Goal: Download file/media

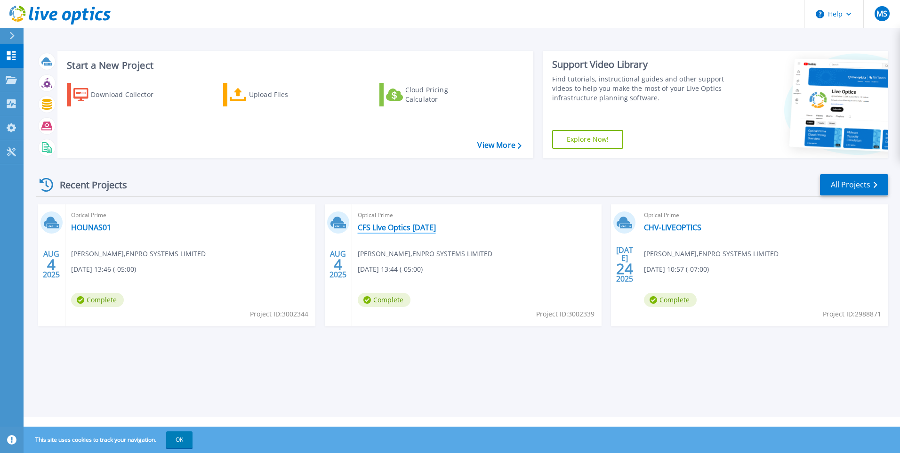
click at [416, 223] on link "CFS LIve Optics [DATE]" at bounding box center [397, 227] width 78 height 9
click at [98, 227] on link "HOUNAS01" at bounding box center [91, 227] width 40 height 9
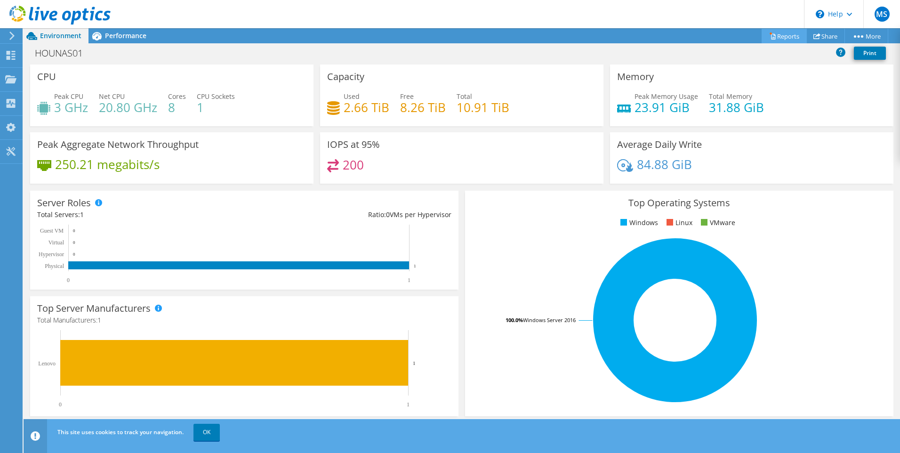
click at [790, 37] on link "Reports" at bounding box center [784, 36] width 45 height 15
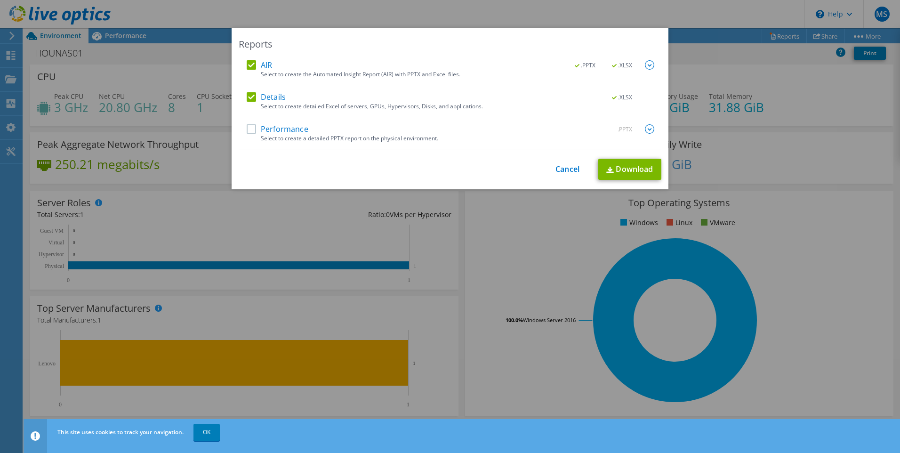
click at [247, 130] on label "Performance" at bounding box center [278, 128] width 62 height 9
click at [0, 0] on input "Performance" at bounding box center [0, 0] width 0 height 0
click at [630, 166] on link "Download" at bounding box center [629, 169] width 63 height 21
click at [570, 168] on link "Cancel" at bounding box center [568, 169] width 24 height 9
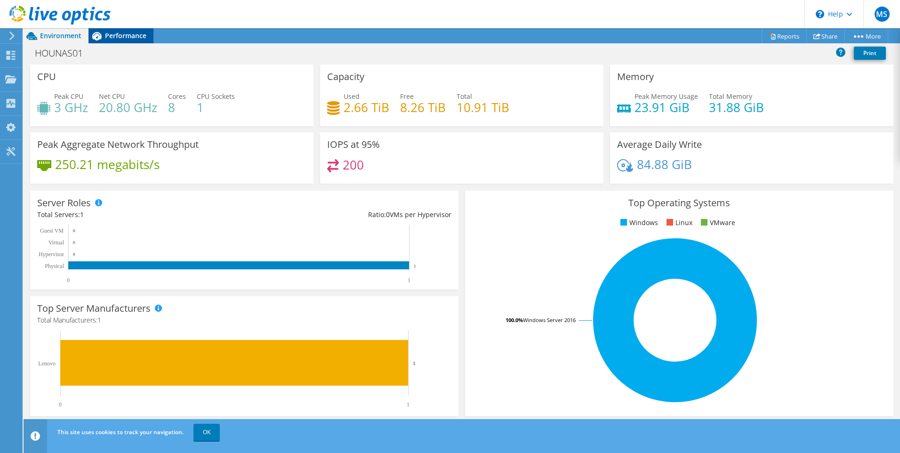
click at [121, 35] on span "Performance" at bounding box center [125, 35] width 41 height 9
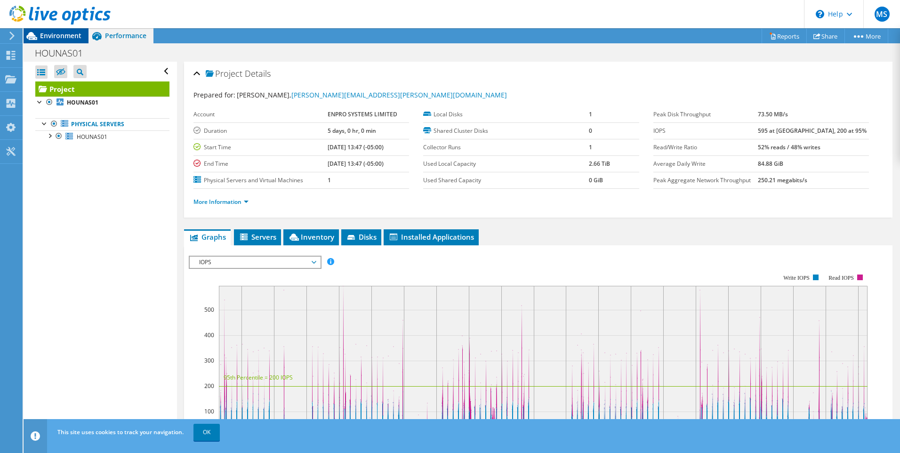
click at [46, 37] on span "Environment" at bounding box center [60, 35] width 41 height 9
